Goal: Browse casually: Explore the website without a specific task or goal

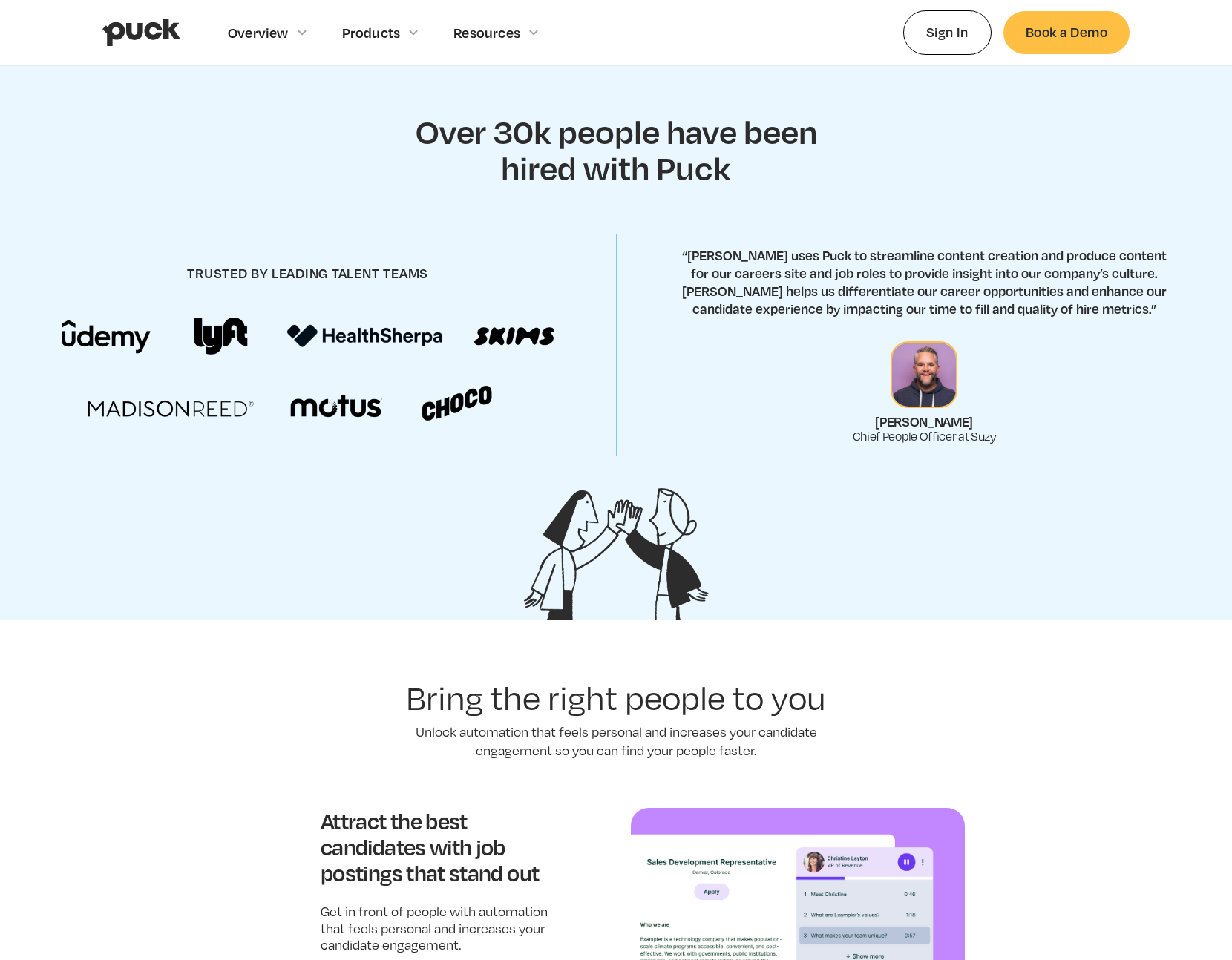
scroll to position [579, 0]
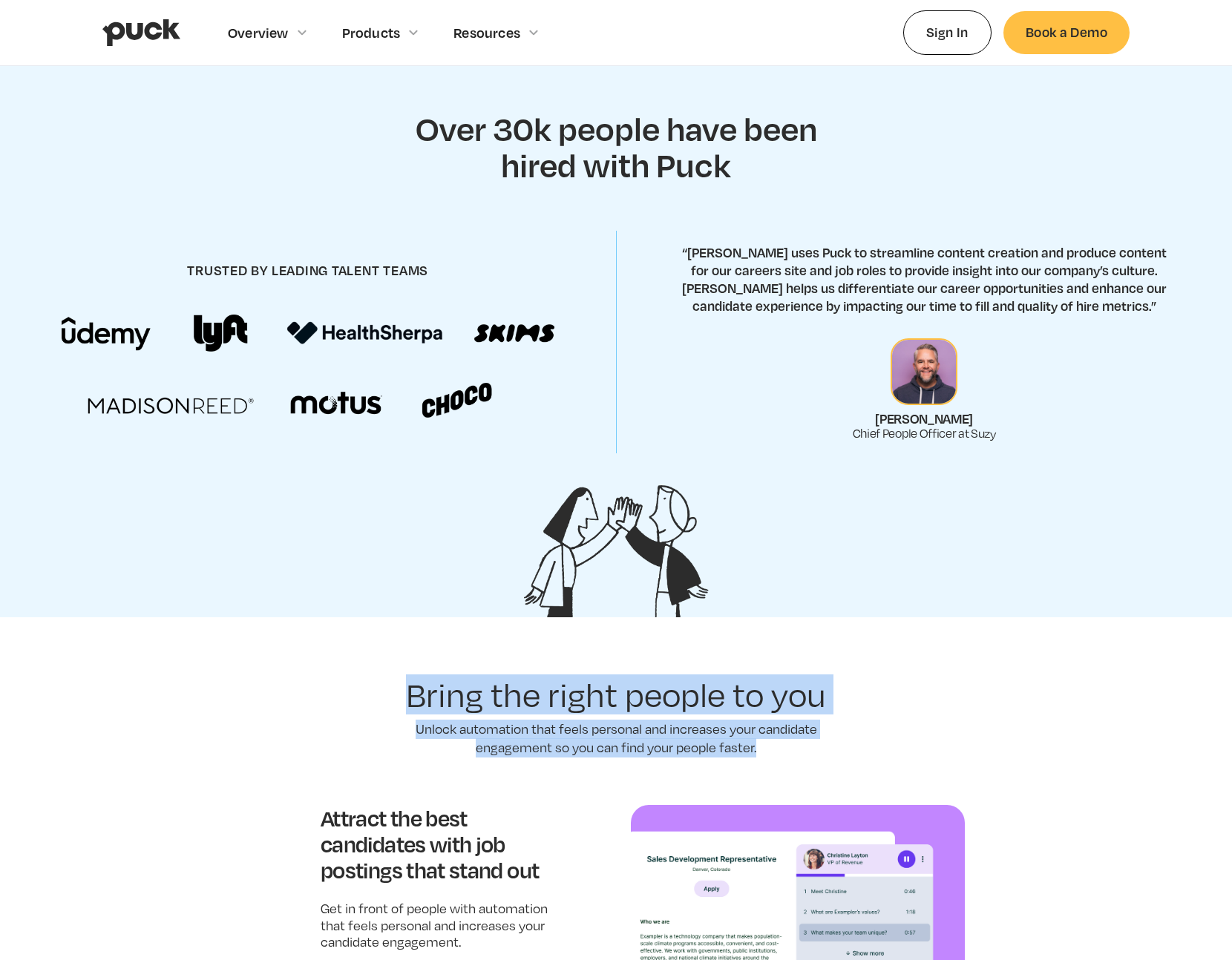
drag, startPoint x: 412, startPoint y: 698, endPoint x: 793, endPoint y: 744, distance: 383.8
click at [793, 744] on p "Unlock automation that feels personal and increases your candidate engagement s…" at bounding box center [616, 739] width 445 height 38
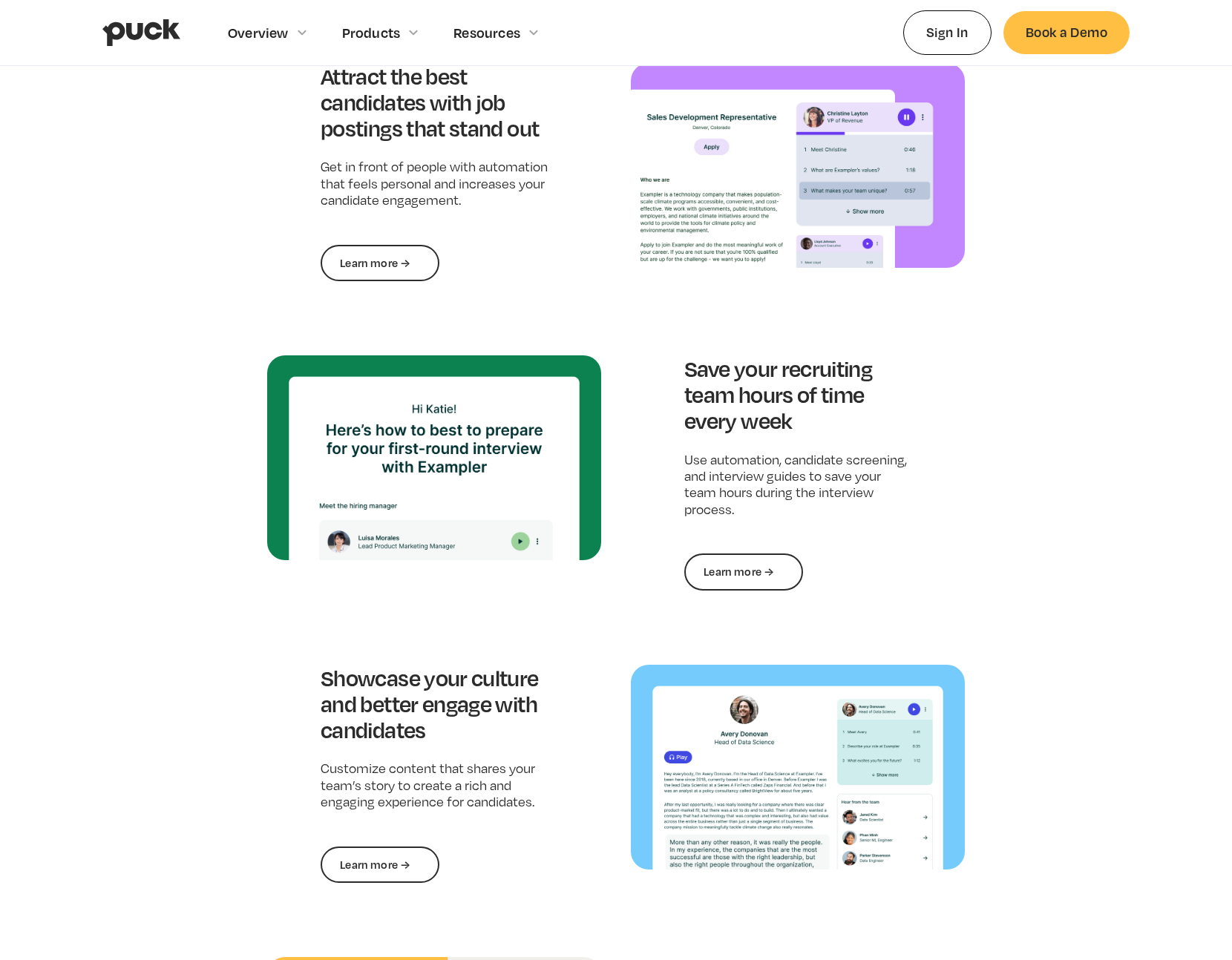
scroll to position [1323, 0]
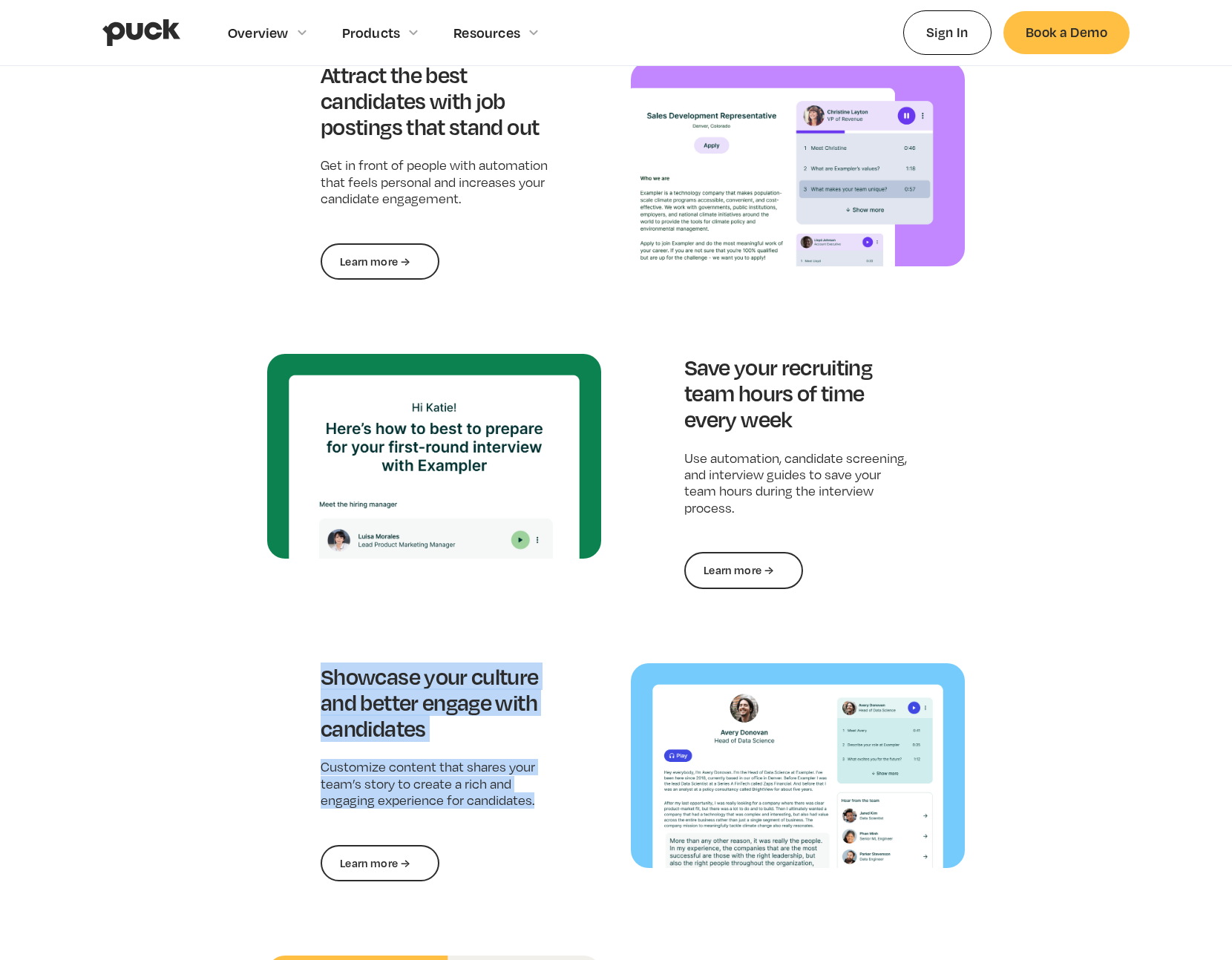
drag, startPoint x: 322, startPoint y: 676, endPoint x: 550, endPoint y: 810, distance: 264.5
click at [550, 810] on div "Showcase your culture and better engage with candidates Customize content that …" at bounding box center [433, 772] width 334 height 218
click at [550, 803] on div "Showcase your culture and better engage with candidates Customize content that …" at bounding box center [433, 772] width 334 height 218
drag, startPoint x: 556, startPoint y: 805, endPoint x: 321, endPoint y: 684, distance: 264.3
click at [321, 684] on div "Showcase your culture and better engage with candidates Customize content that …" at bounding box center [433, 772] width 334 height 218
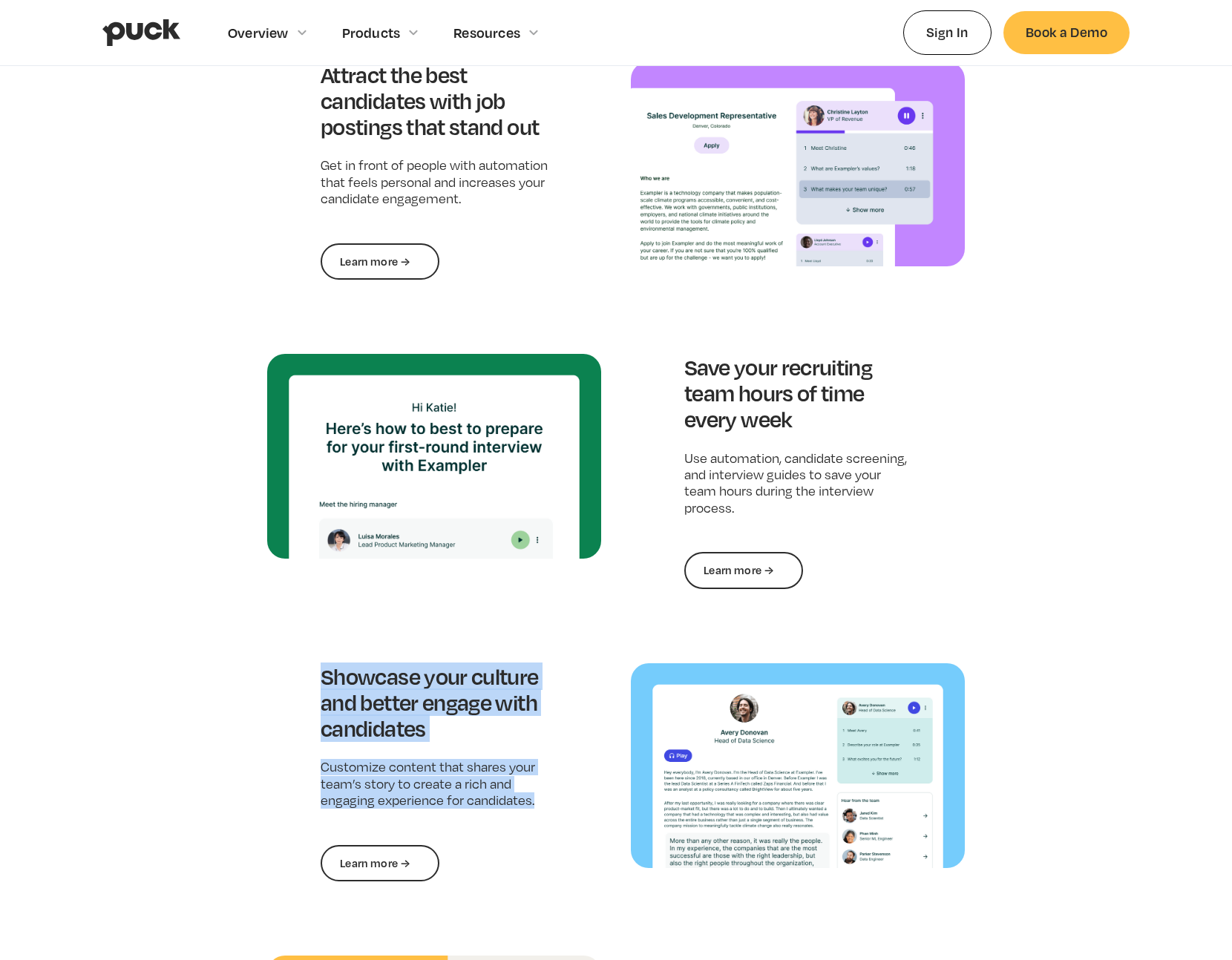
click at [321, 677] on h3 "Showcase your culture and better engage with candidates" at bounding box center [434, 702] width 227 height 78
drag, startPoint x: 323, startPoint y: 676, endPoint x: 429, endPoint y: 728, distance: 118.1
click at [429, 728] on h3 "Showcase your culture and better engage with candidates" at bounding box center [434, 702] width 227 height 78
click at [426, 730] on h3 "Showcase your culture and better engage with candidates" at bounding box center [434, 702] width 227 height 78
drag, startPoint x: 425, startPoint y: 730, endPoint x: 319, endPoint y: 679, distance: 117.6
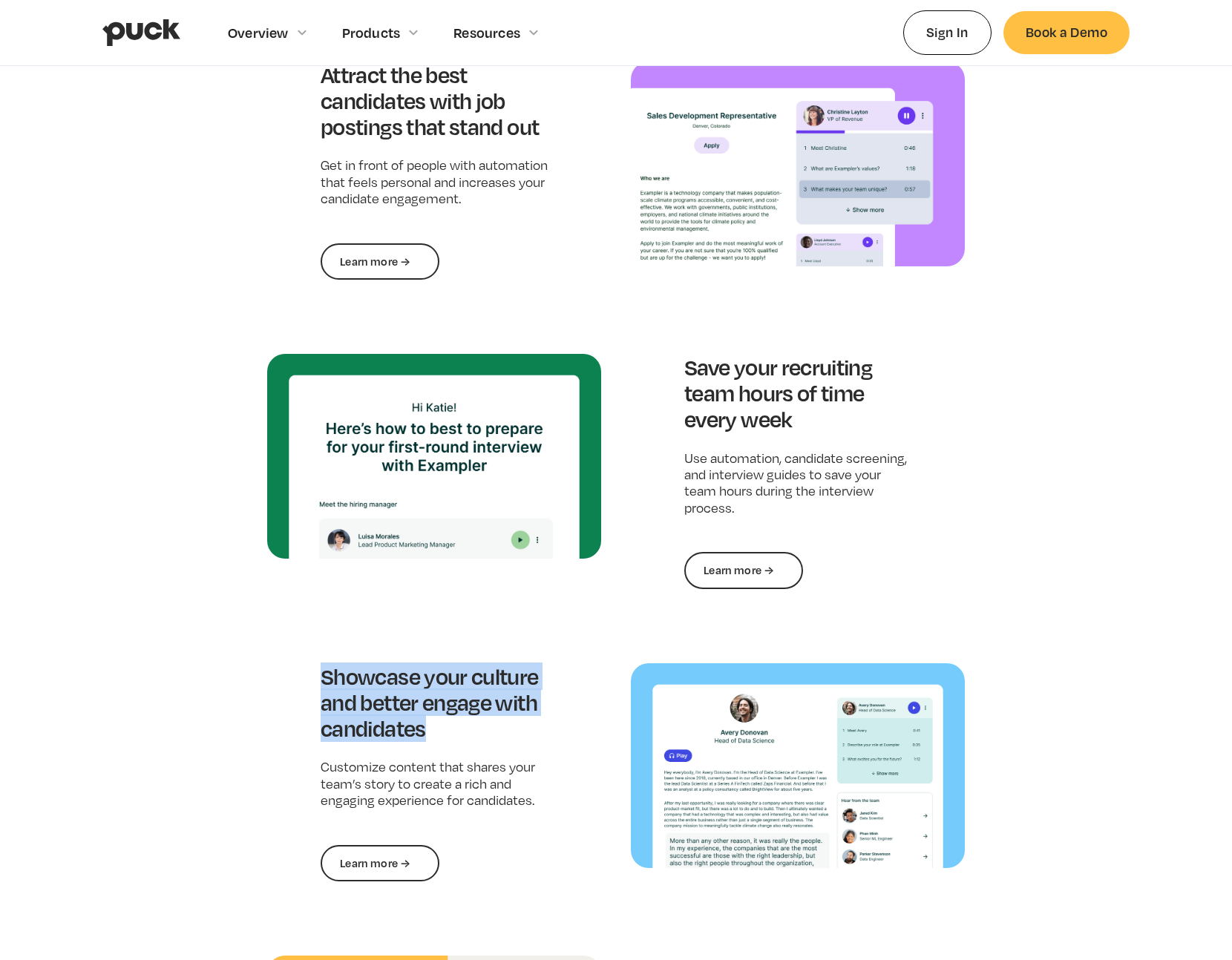
click at [319, 679] on div "Showcase your culture and better engage with candidates Customize content that …" at bounding box center [433, 772] width 334 height 218
click at [322, 676] on h3 "Showcase your culture and better engage with candidates" at bounding box center [434, 702] width 227 height 78
drag, startPoint x: 321, startPoint y: 675, endPoint x: 433, endPoint y: 730, distance: 124.8
click at [433, 730] on h3 "Showcase your culture and better engage with candidates" at bounding box center [434, 702] width 227 height 78
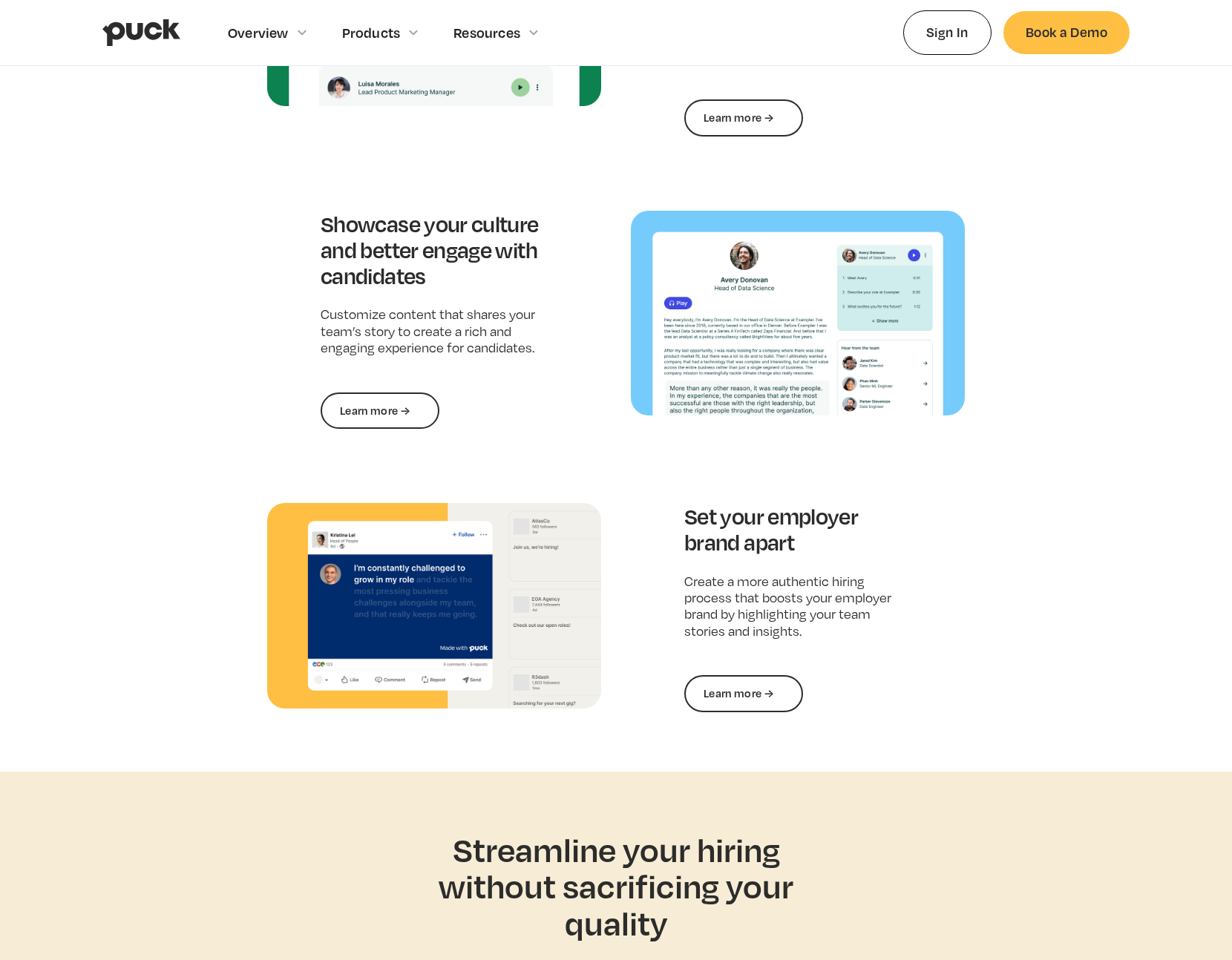
scroll to position [1784, 0]
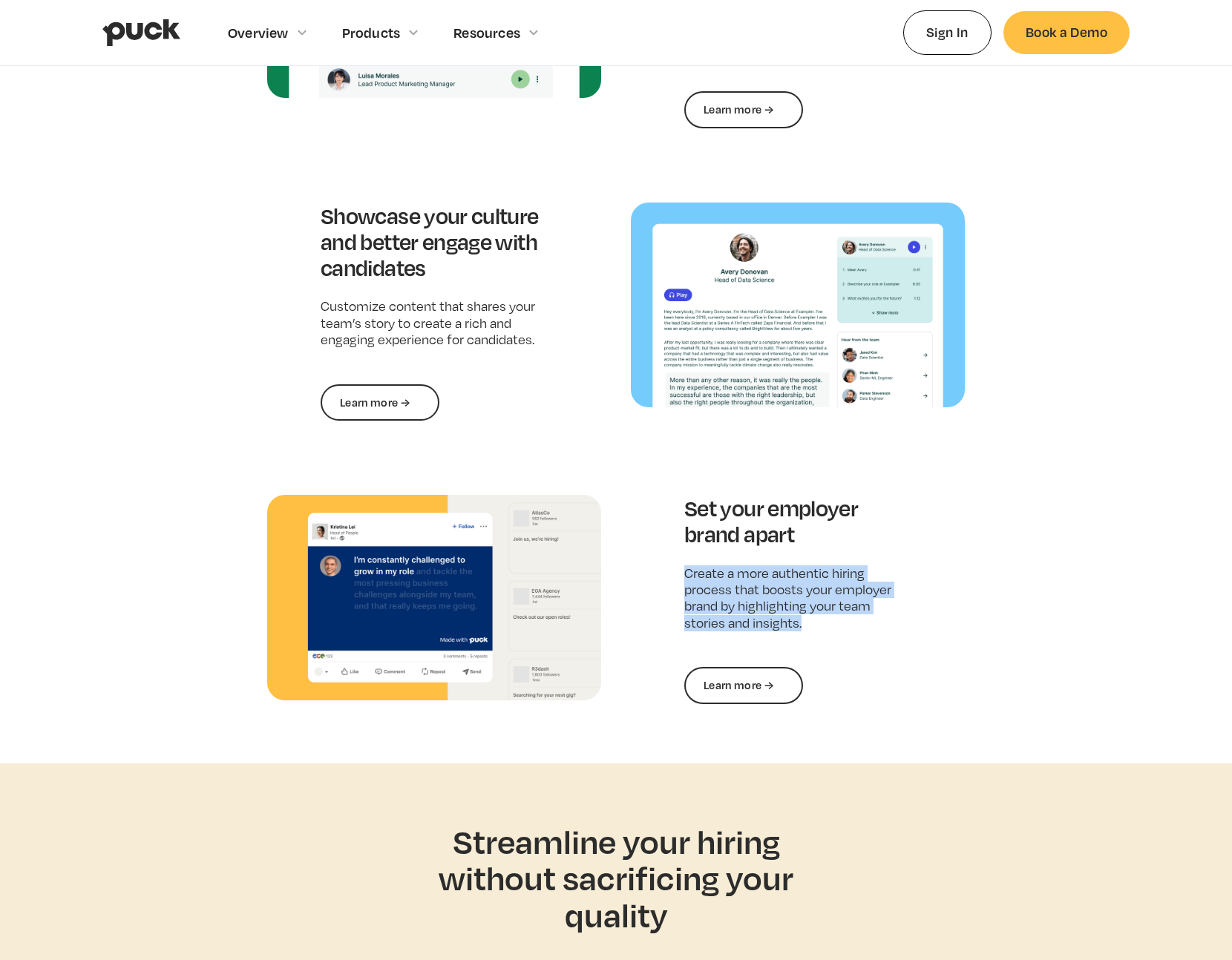
drag, startPoint x: 685, startPoint y: 573, endPoint x: 813, endPoint y: 624, distance: 137.8
click at [813, 624] on p "Create a more authentic hiring process that boosts your employer brand by highl…" at bounding box center [798, 598] width 227 height 67
drag, startPoint x: 822, startPoint y: 626, endPoint x: 684, endPoint y: 574, distance: 147.5
click at [684, 574] on p "Create a more authentic hiring process that boosts your employer brand by highl…" at bounding box center [798, 598] width 227 height 67
